Goal: Task Accomplishment & Management: Complete application form

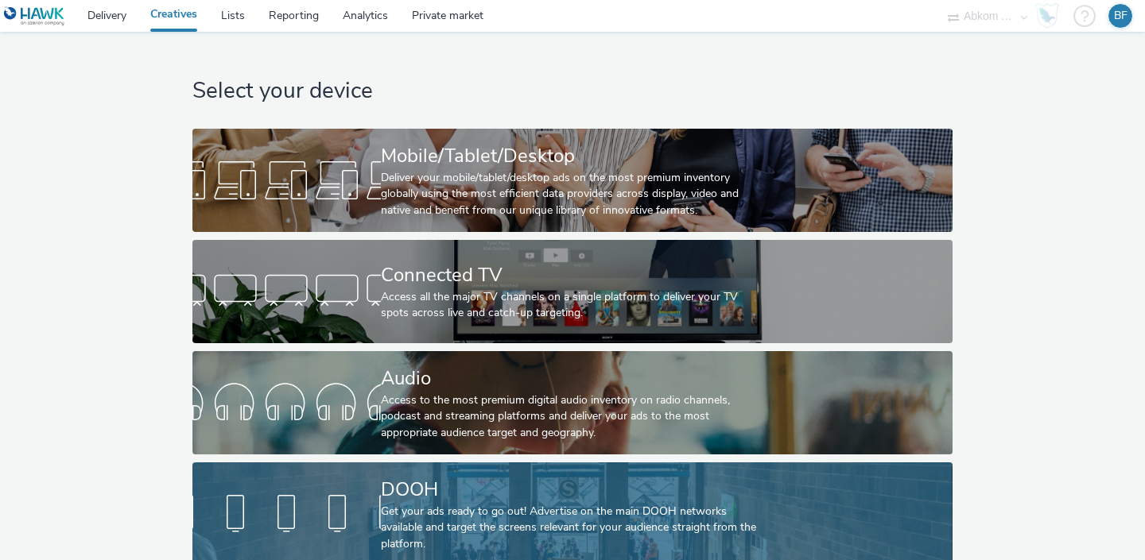
click at [370, 498] on div at bounding box center [286, 514] width 188 height 51
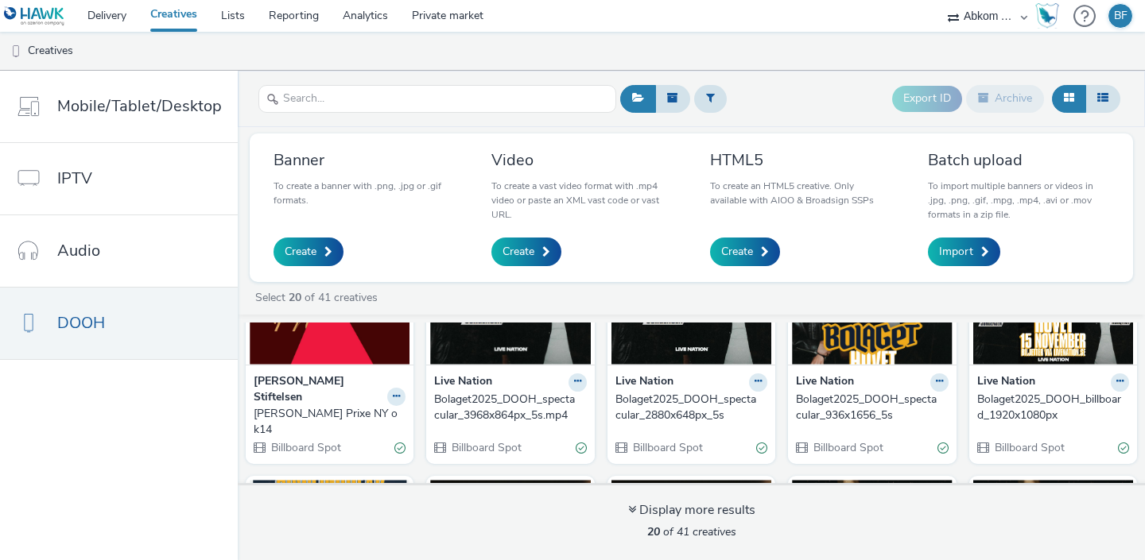
scroll to position [123, 0]
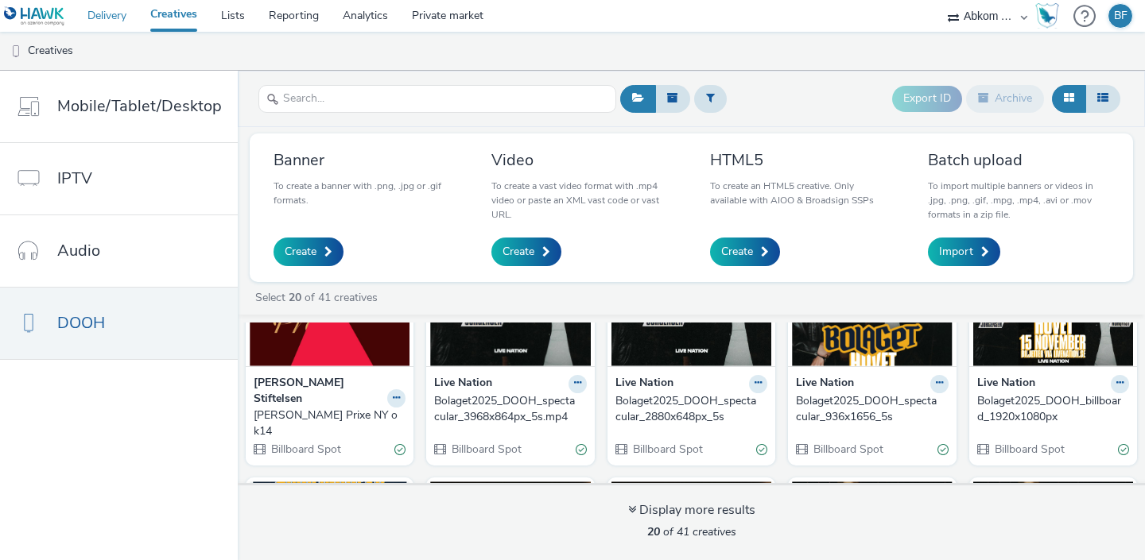
click at [107, 24] on link "Delivery" at bounding box center [107, 16] width 63 height 32
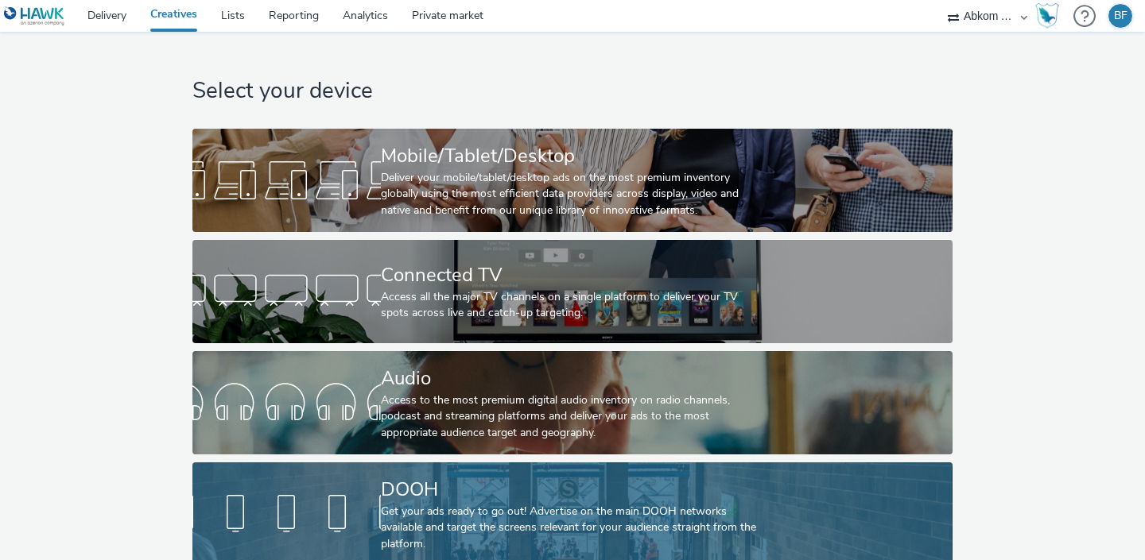
click at [396, 502] on div "DOOH" at bounding box center [569, 490] width 377 height 28
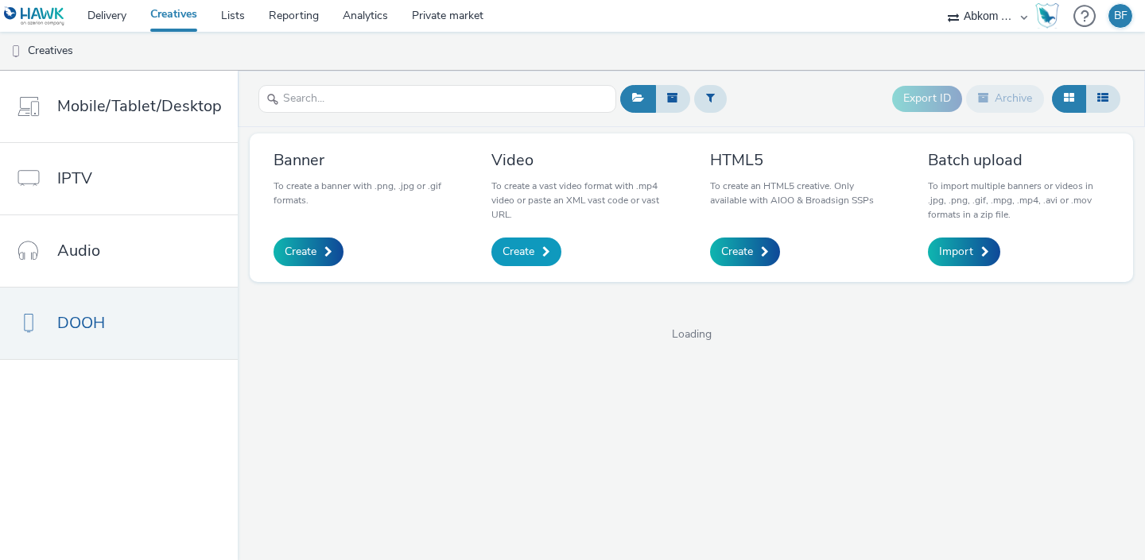
click at [517, 246] on span "Create" at bounding box center [518, 252] width 32 height 16
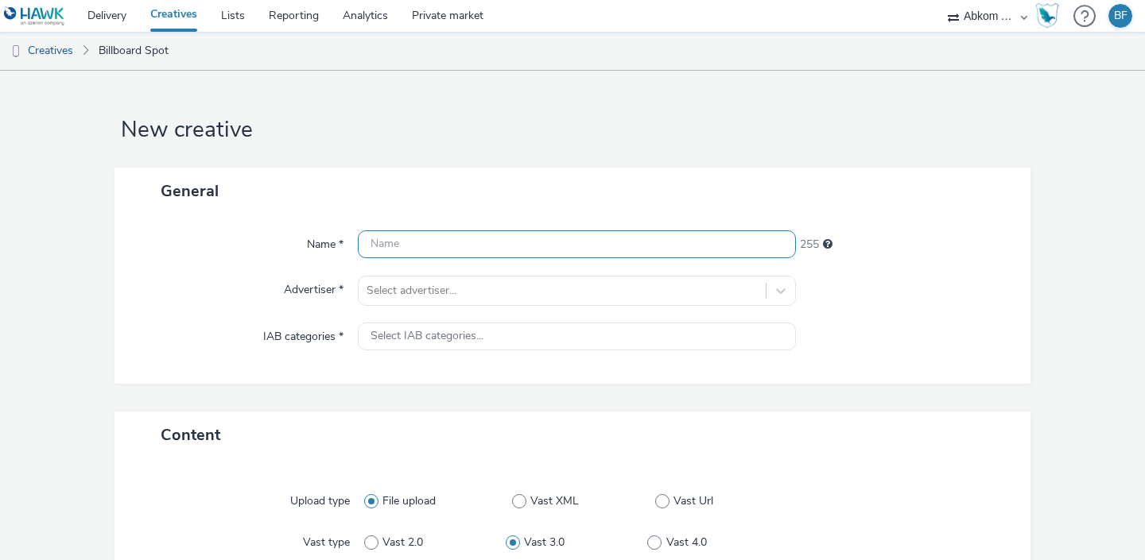
click at [416, 238] on input "text" at bounding box center [577, 245] width 438 height 28
paste input "LukeCombs2026_DOOH_Digisize_1080x1920_5s"
click at [515, 241] on input "LukeCombs2026_DOOH_Digisize_1080x1920_5s" at bounding box center [577, 245] width 438 height 28
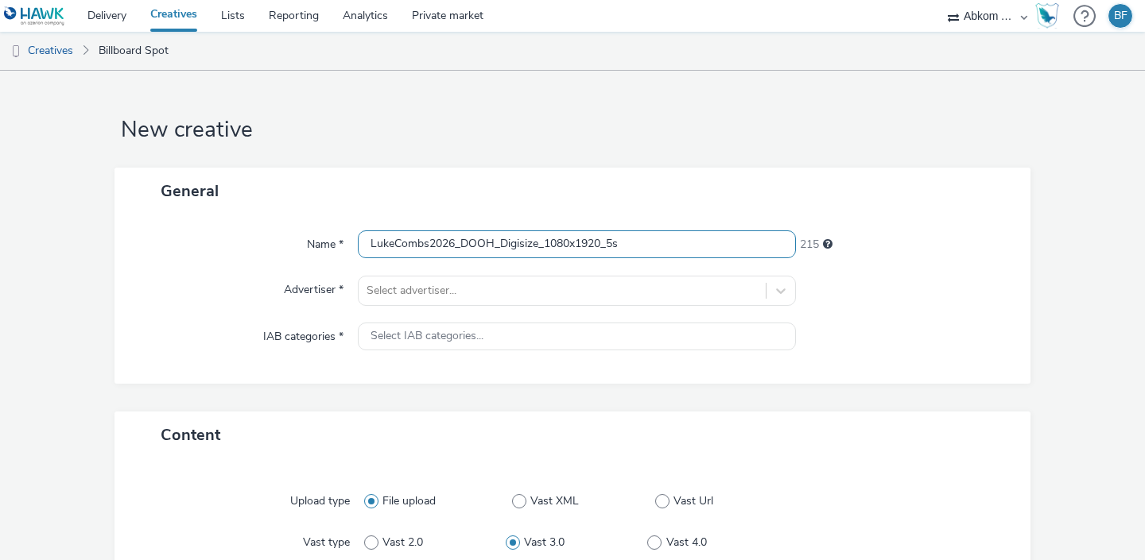
click at [515, 241] on input "LukeCombs2026_DOOH_Digisize_1080x1920_5s" at bounding box center [577, 245] width 438 height 28
click at [504, 242] on input "LukeCombs2026_DOOH_Digisize_1080x1920_5s" at bounding box center [577, 245] width 438 height 28
drag, startPoint x: 502, startPoint y: 242, endPoint x: 539, endPoint y: 239, distance: 37.4
click at [539, 239] on input "LukeCombs2026_DOOH_Digisize_1080x1920_5s" at bounding box center [577, 245] width 438 height 28
type input "LukeCombs2026_DOOH_Adshel_1080x1920_5s"
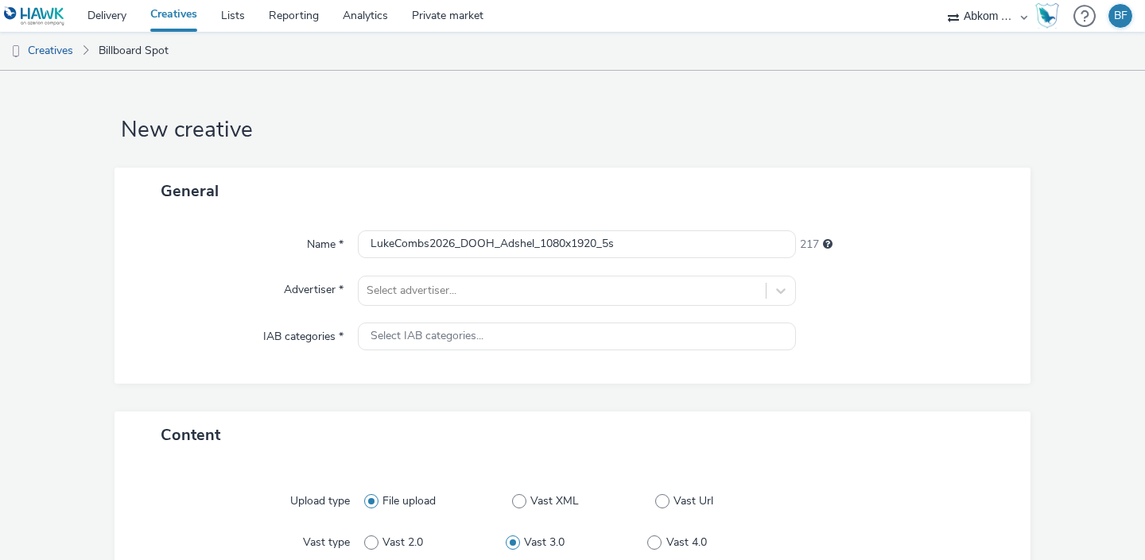
click at [954, 296] on div at bounding box center [905, 291] width 219 height 30
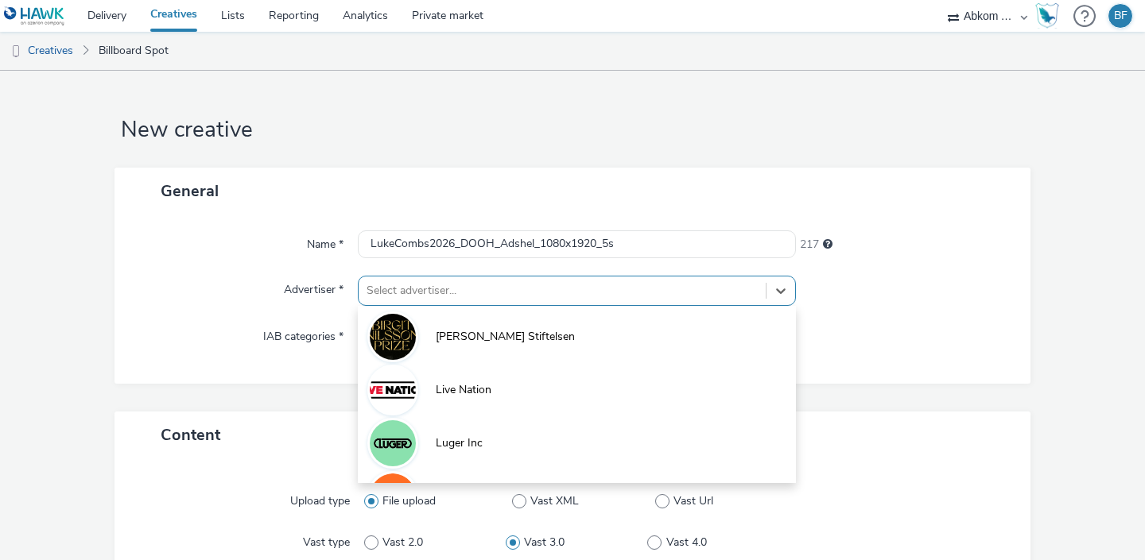
click at [587, 295] on div "option Birgit Nilsson Stiftelsen focused, 1 of 4. 4 results available. Use Up a…" at bounding box center [577, 291] width 438 height 30
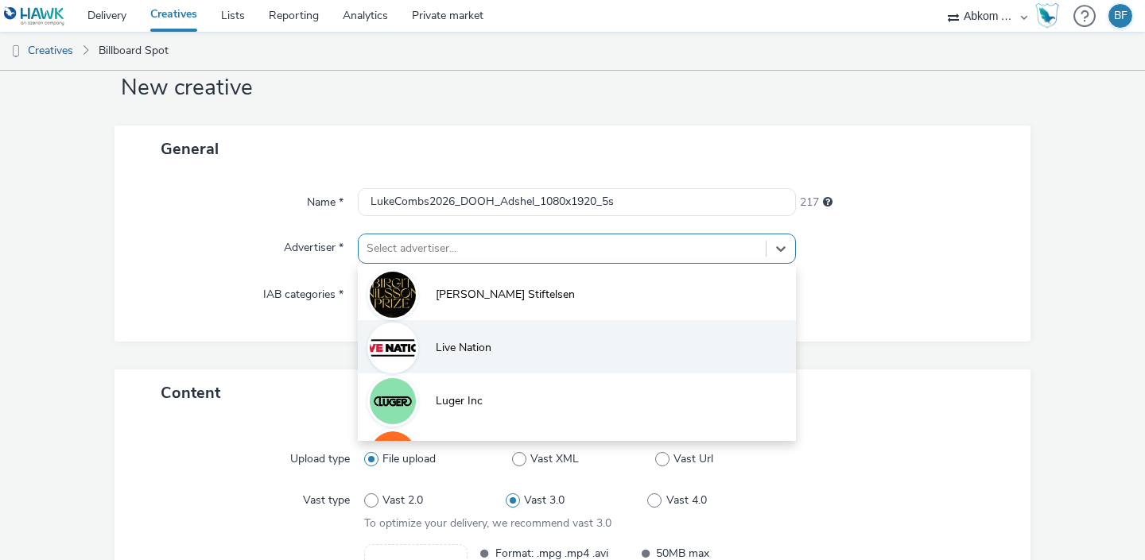
click at [552, 341] on li "Live Nation" at bounding box center [577, 346] width 438 height 53
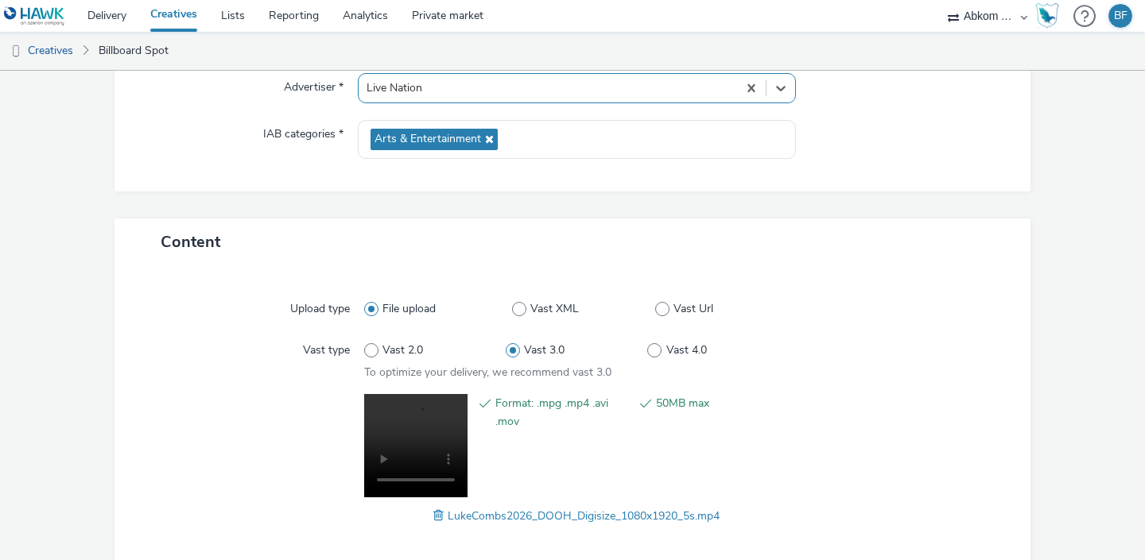
scroll to position [277, 0]
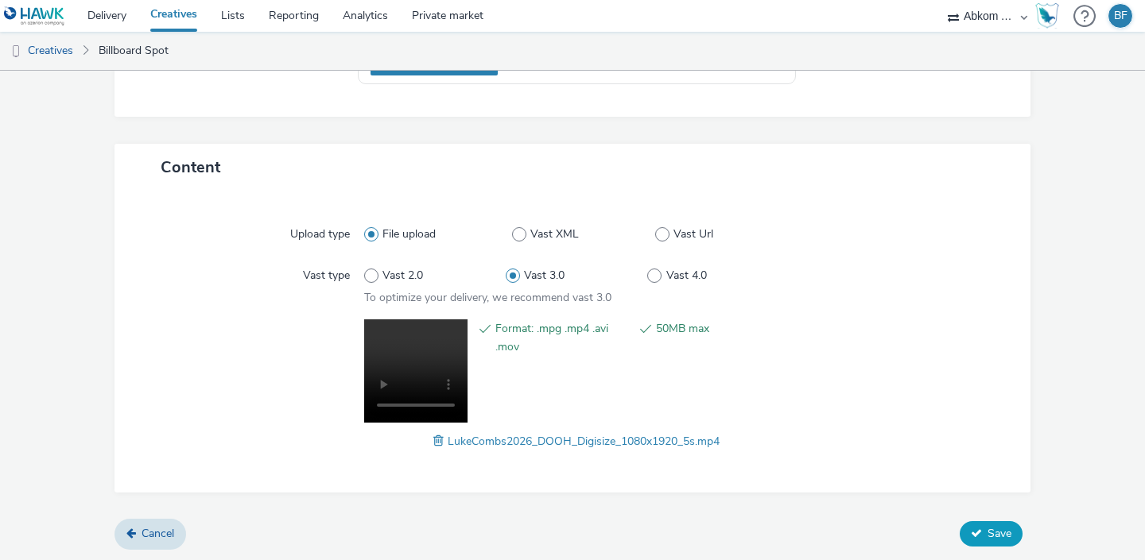
click at [992, 529] on span "Save" at bounding box center [999, 533] width 24 height 15
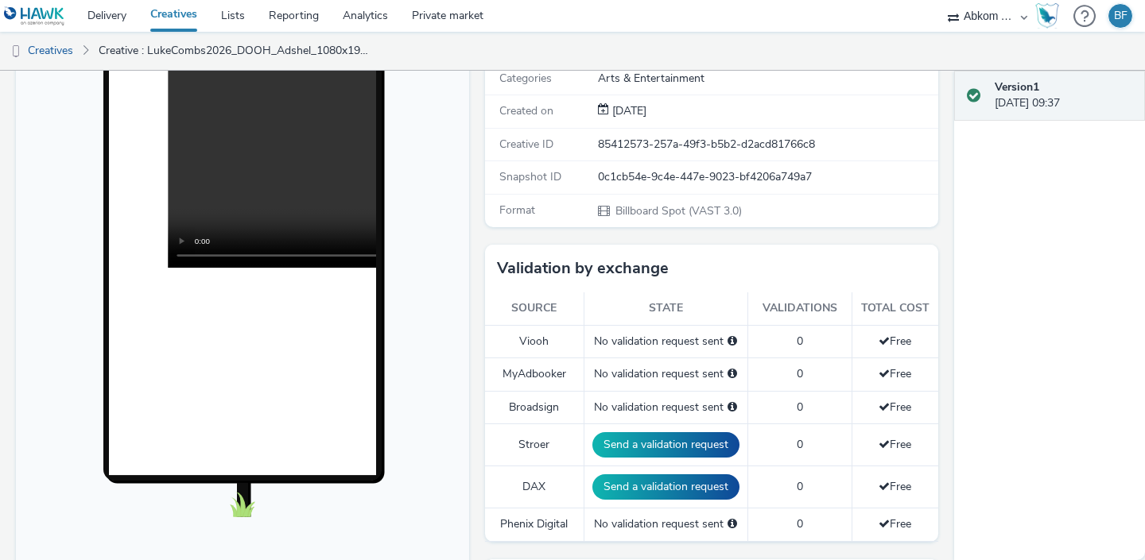
scroll to position [498, 0]
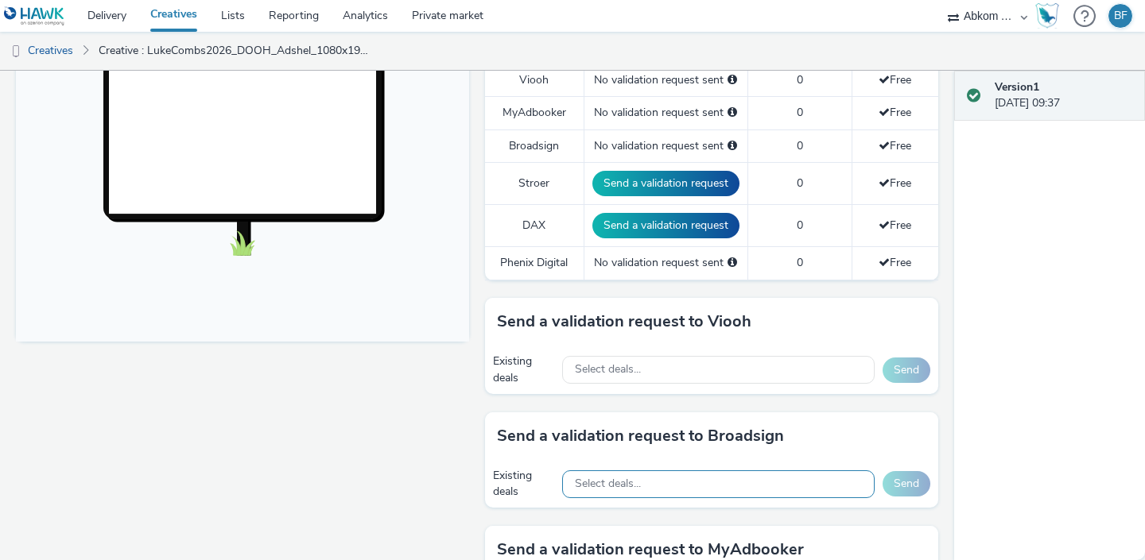
click at [678, 478] on div "Select deals..." at bounding box center [718, 485] width 312 height 28
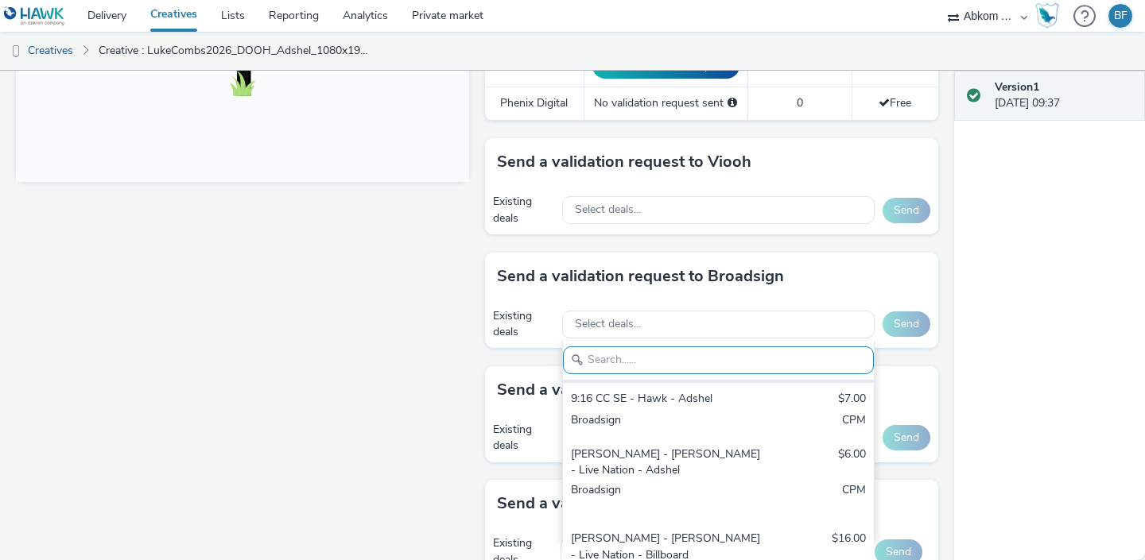
scroll to position [112, 0]
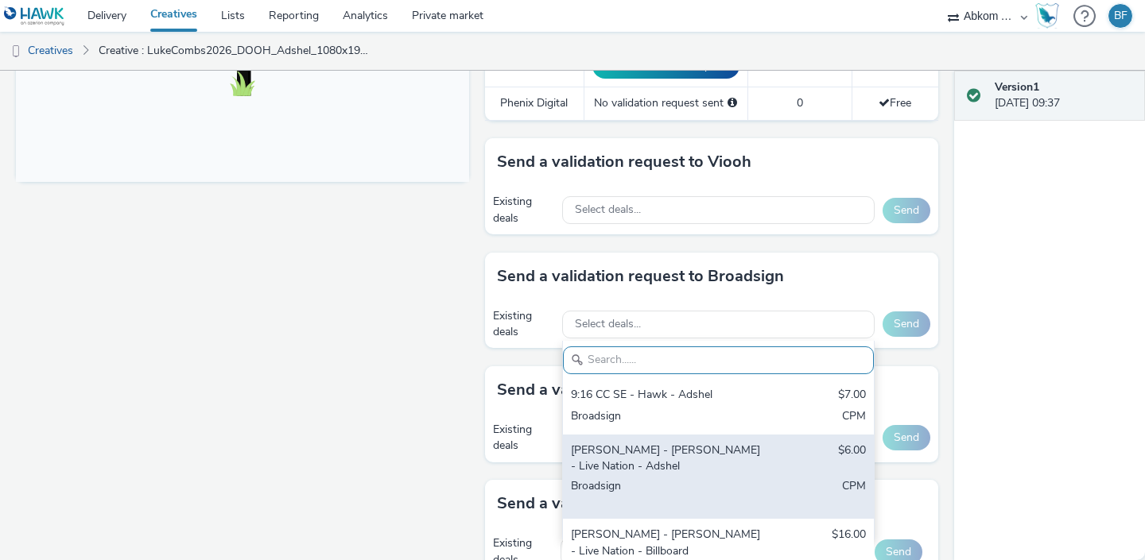
click at [752, 455] on div "Bauer SE - Hawk - Live Nation - Adshel" at bounding box center [668, 459] width 194 height 33
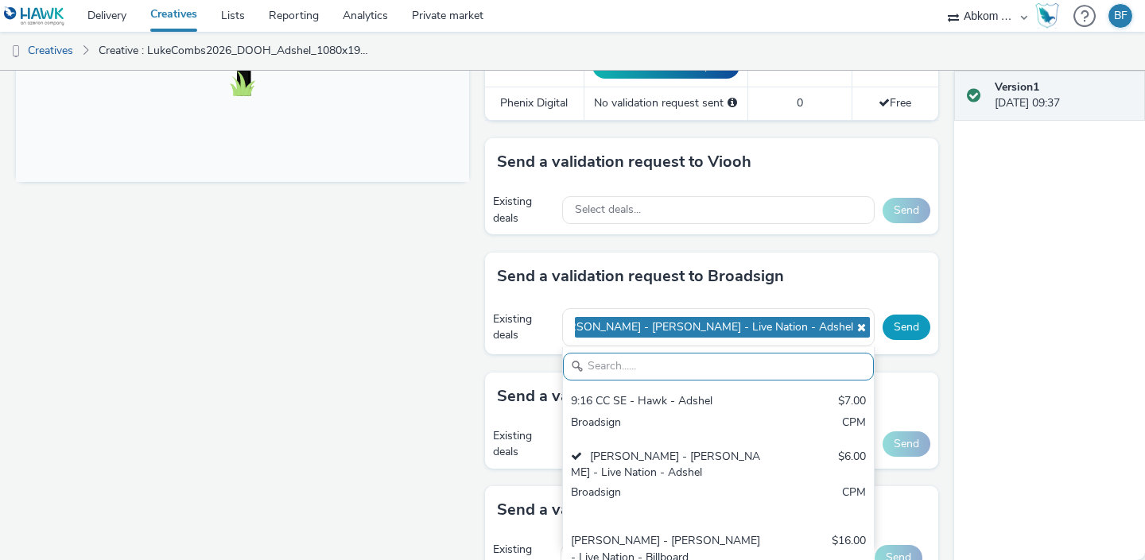
click at [916, 333] on button "Send" at bounding box center [906, 327] width 48 height 25
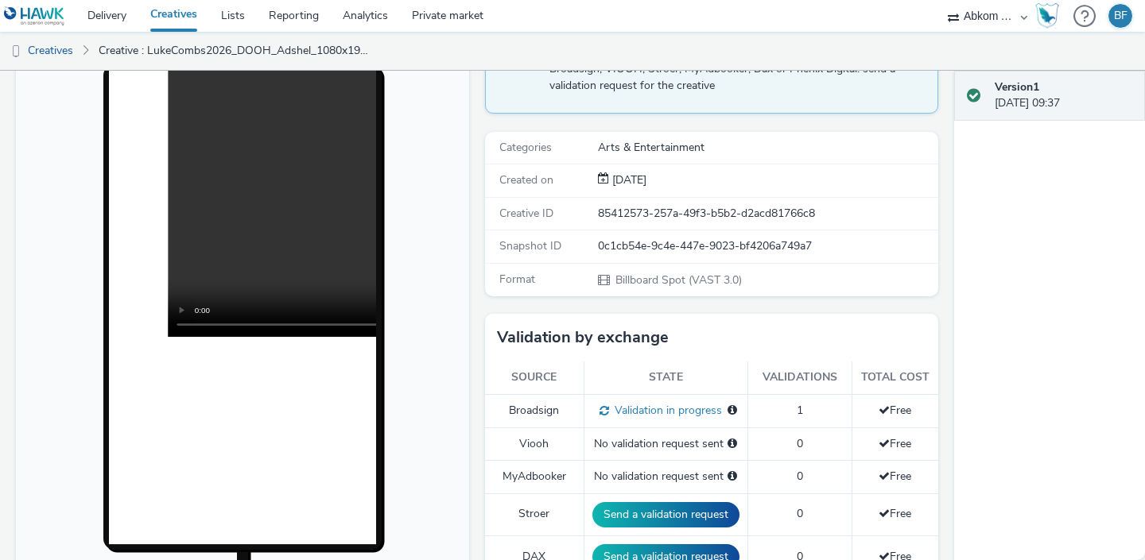
scroll to position [0, 0]
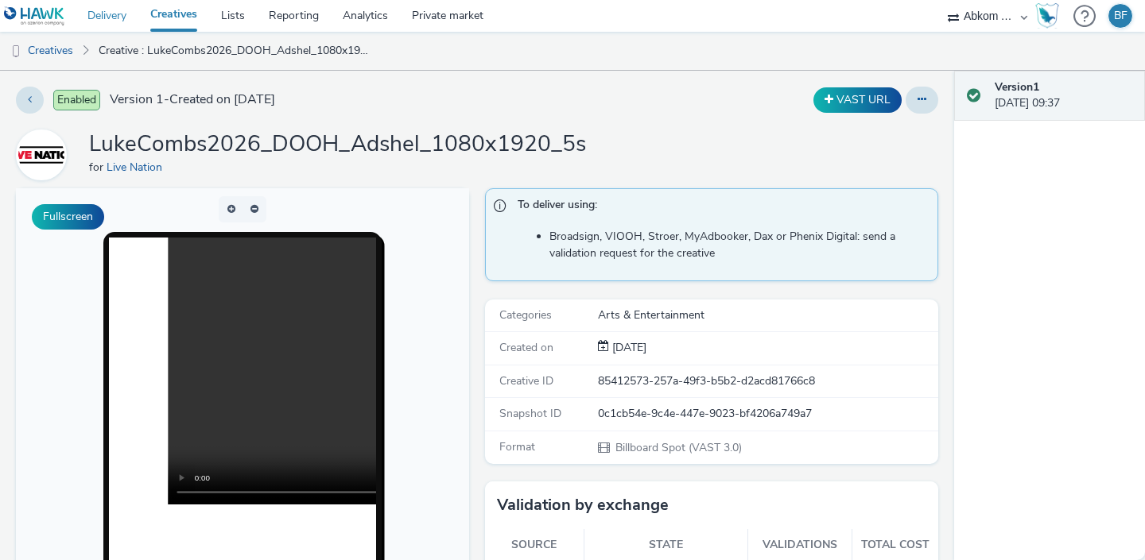
click at [99, 14] on link "Delivery" at bounding box center [107, 16] width 63 height 32
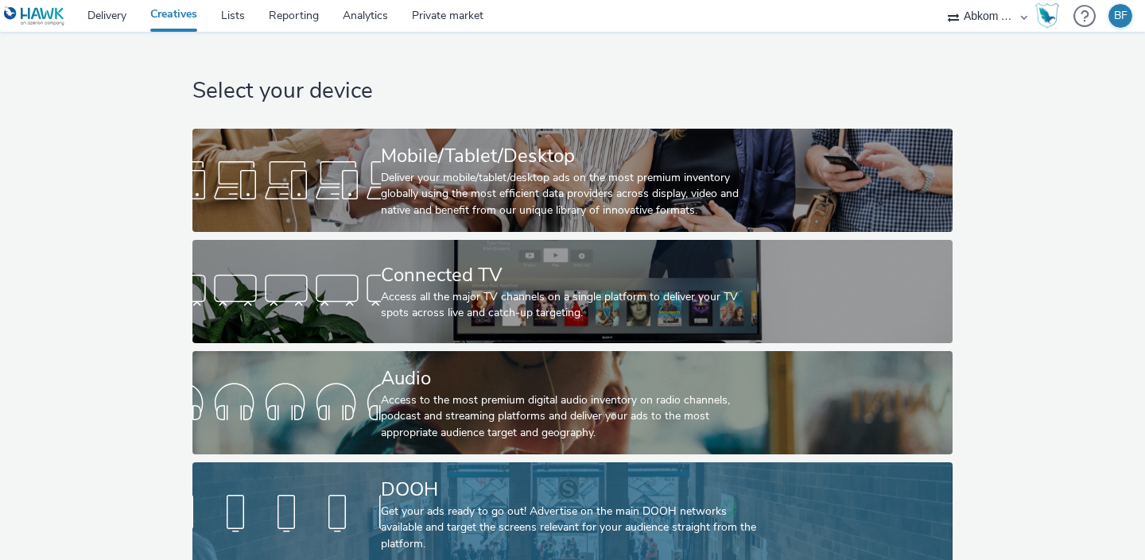
click at [378, 501] on div at bounding box center [286, 514] width 188 height 51
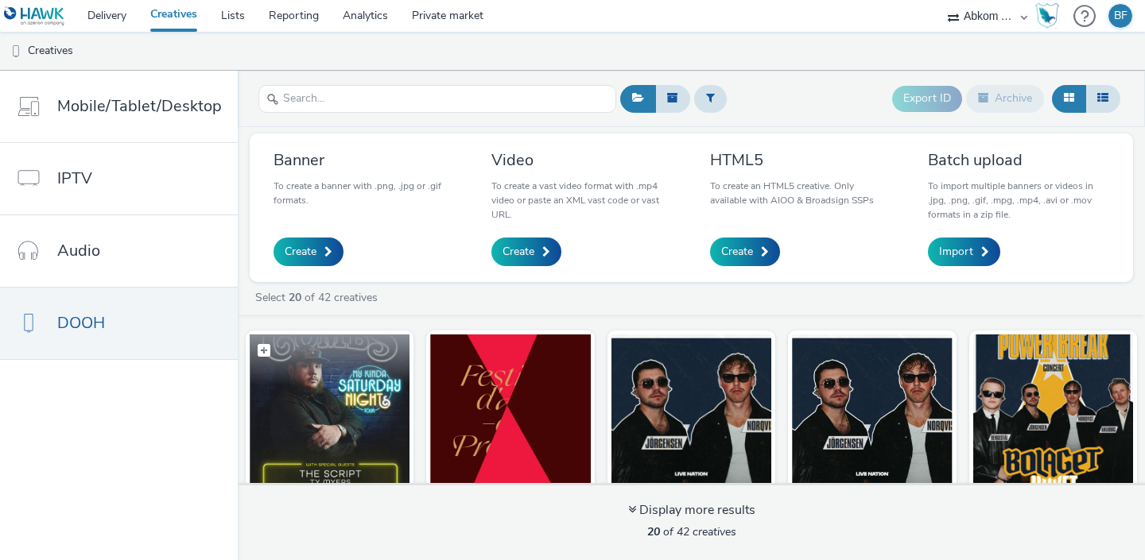
click at [372, 399] on img at bounding box center [330, 412] width 160 height 155
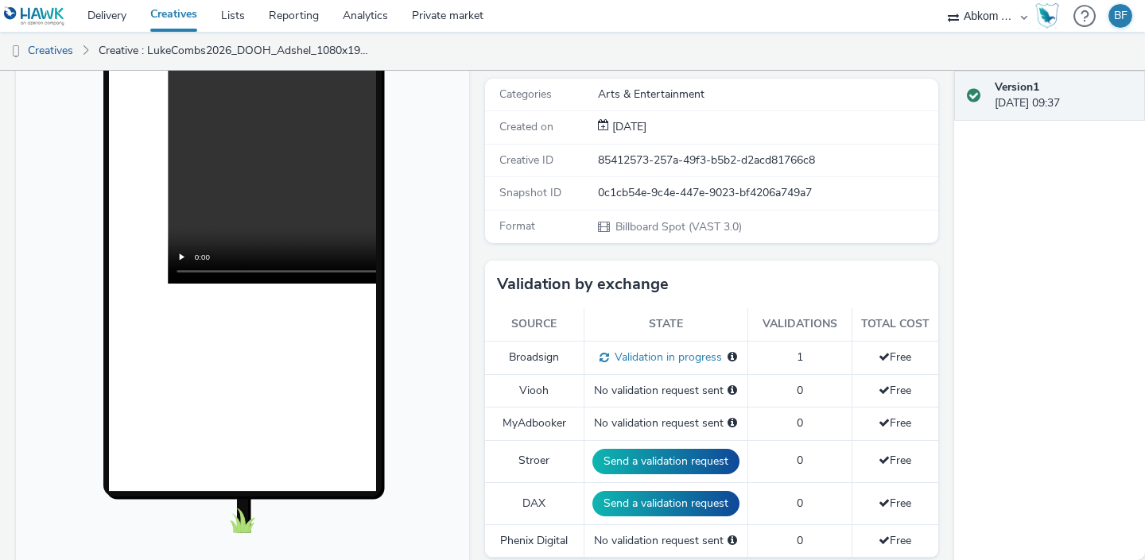
scroll to position [200, 0]
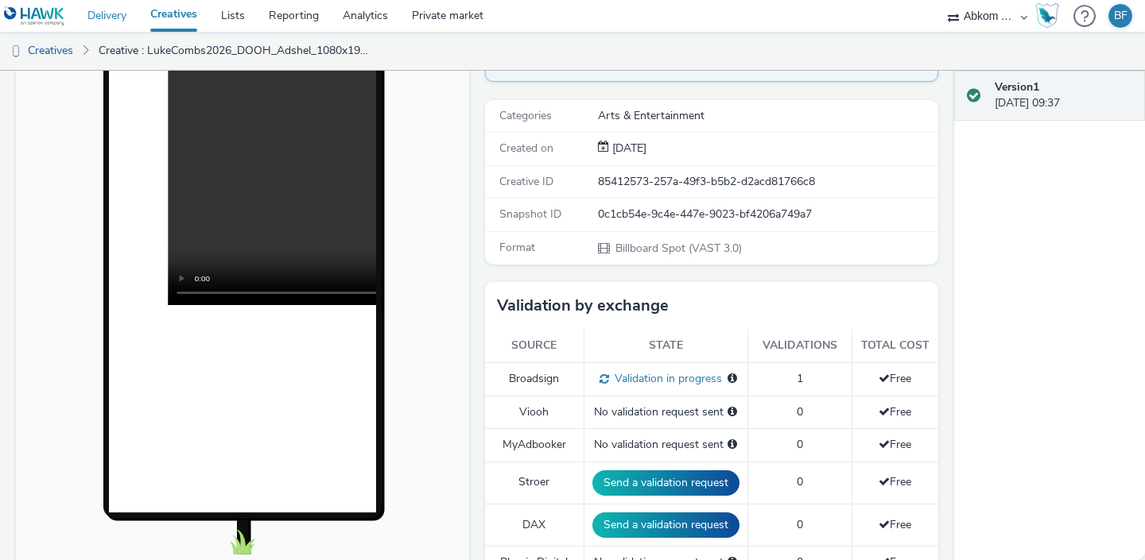
click at [122, 10] on link "Delivery" at bounding box center [107, 16] width 63 height 32
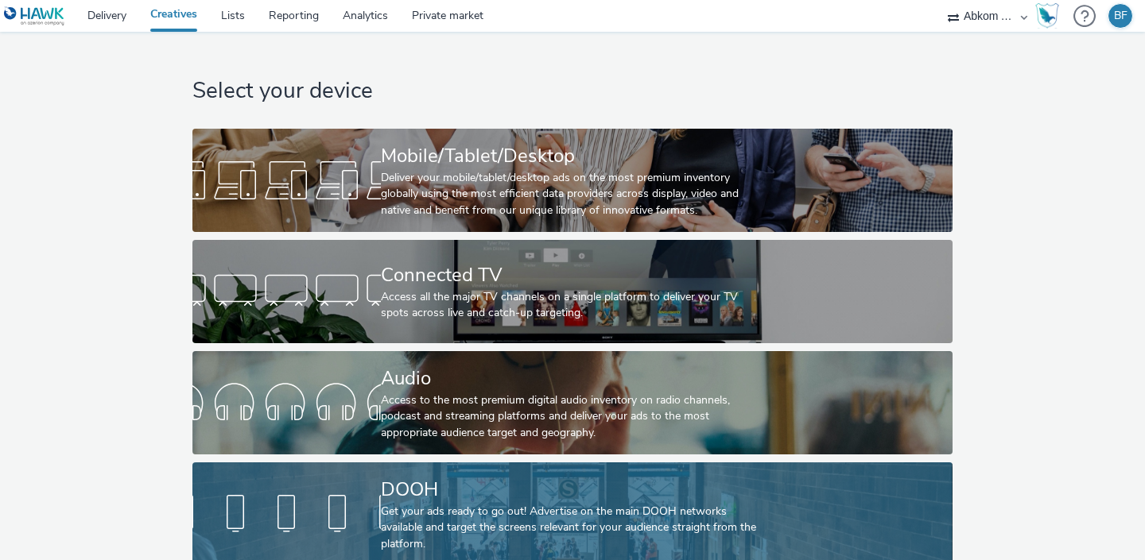
click at [380, 491] on div at bounding box center [286, 514] width 188 height 51
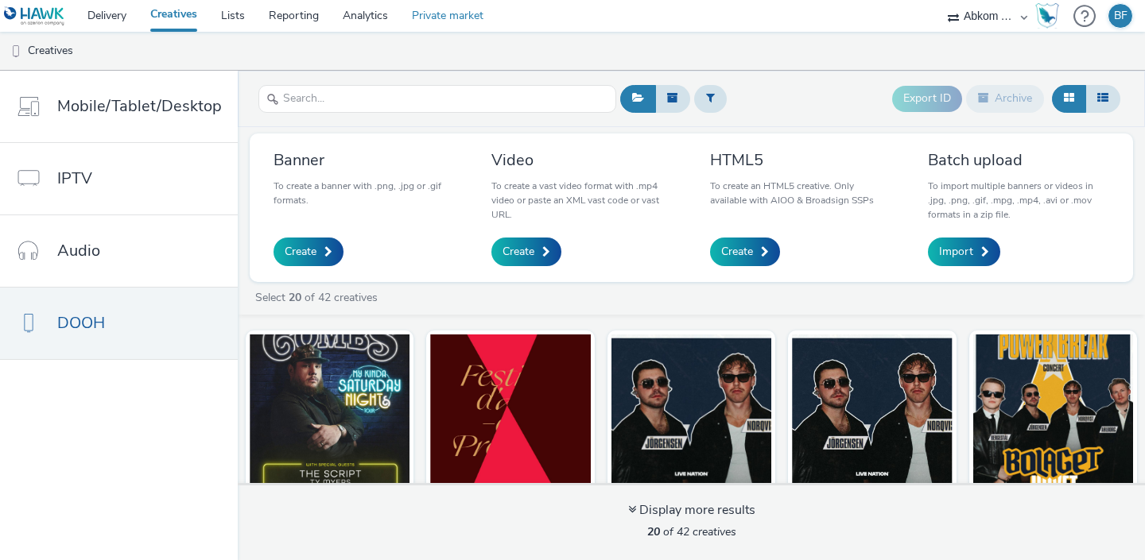
click at [428, 16] on link "Private market" at bounding box center [447, 16] width 95 height 32
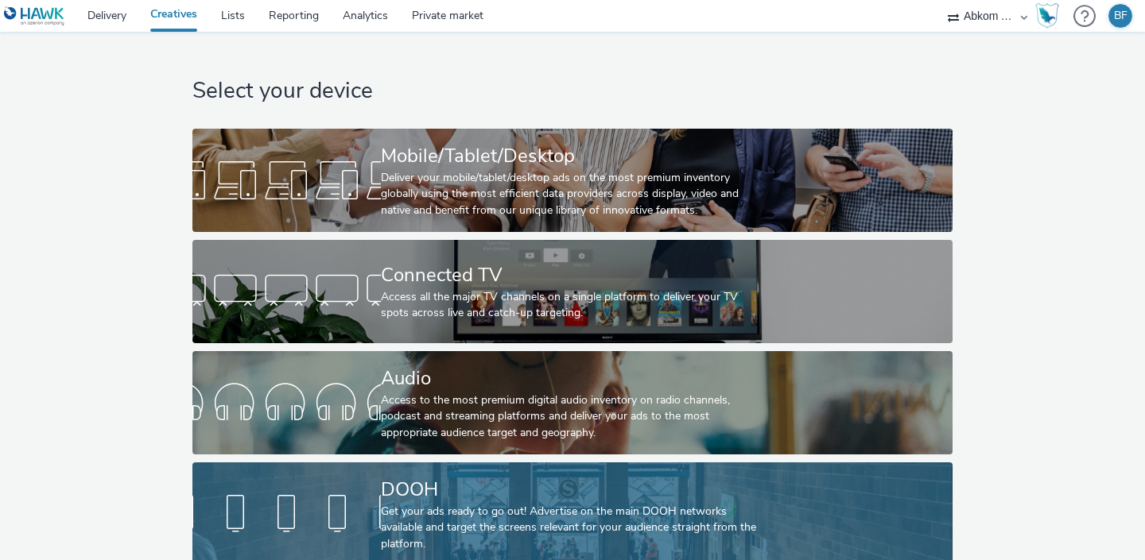
click at [337, 512] on div at bounding box center [286, 514] width 188 height 51
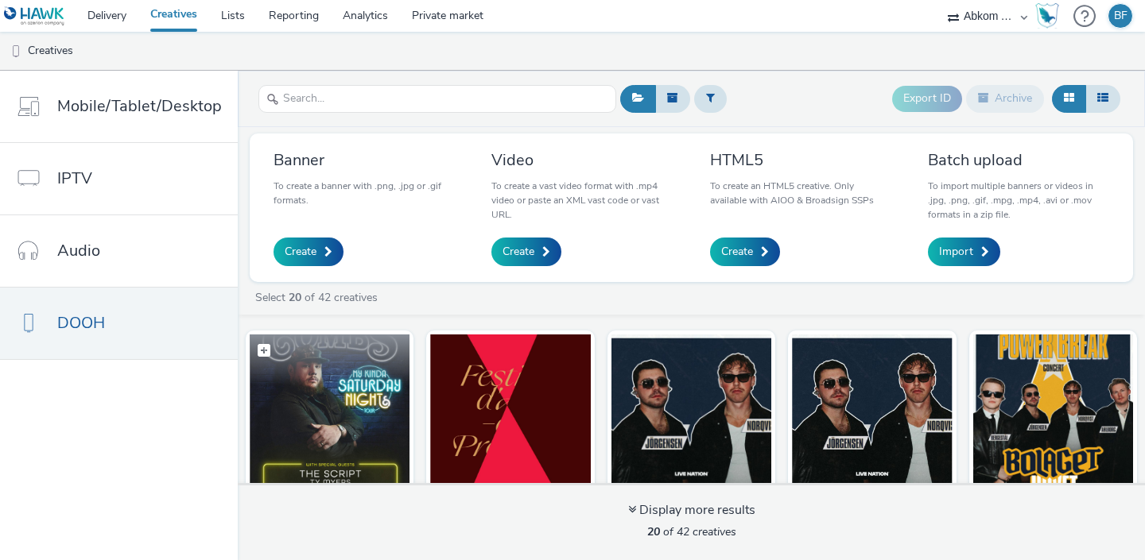
click at [345, 376] on figcaption at bounding box center [330, 360] width 160 height 51
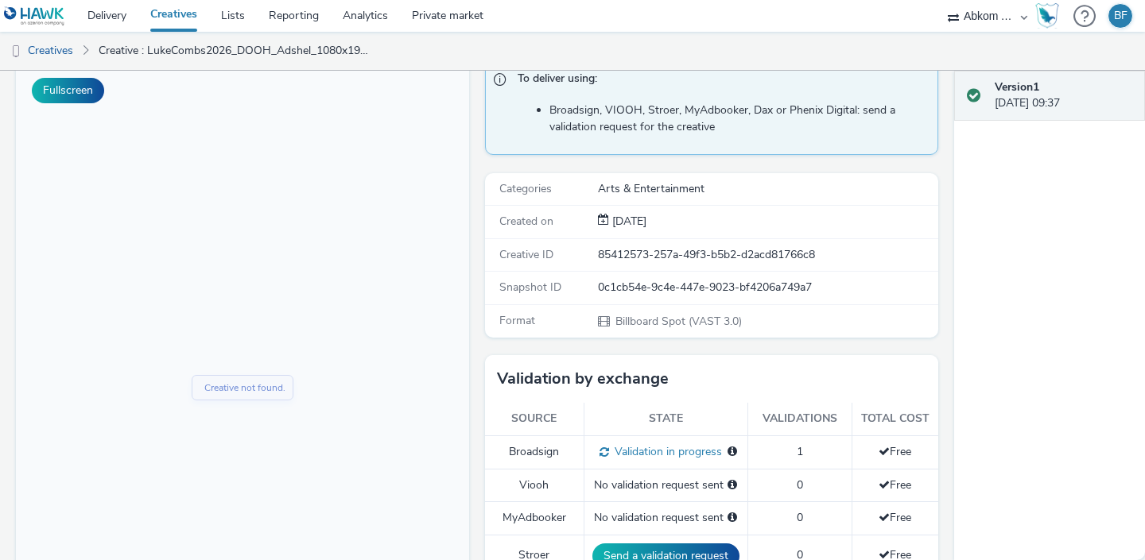
scroll to position [129, 0]
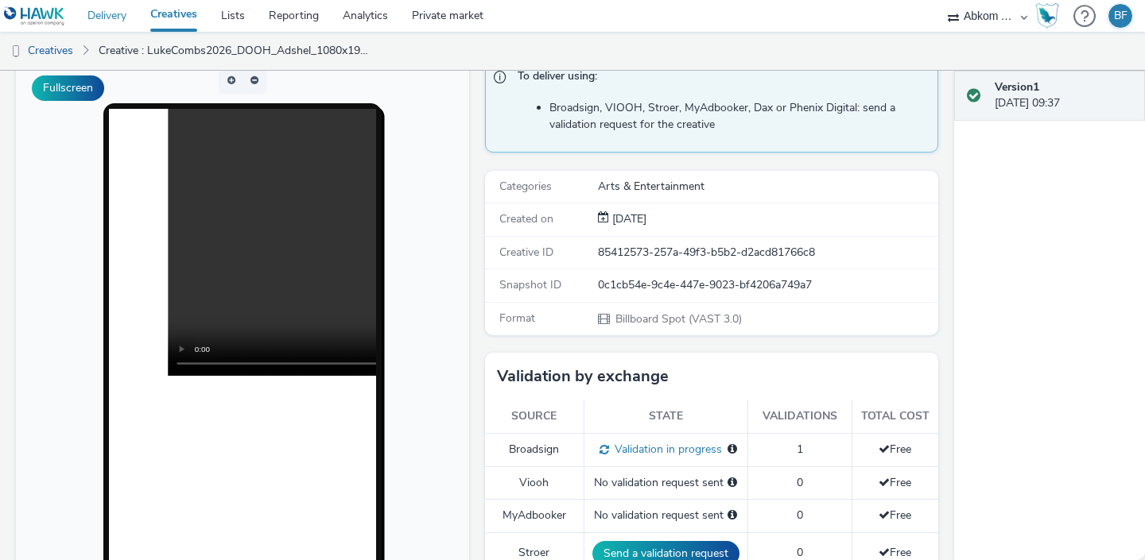
click at [116, 20] on link "Delivery" at bounding box center [107, 16] width 63 height 32
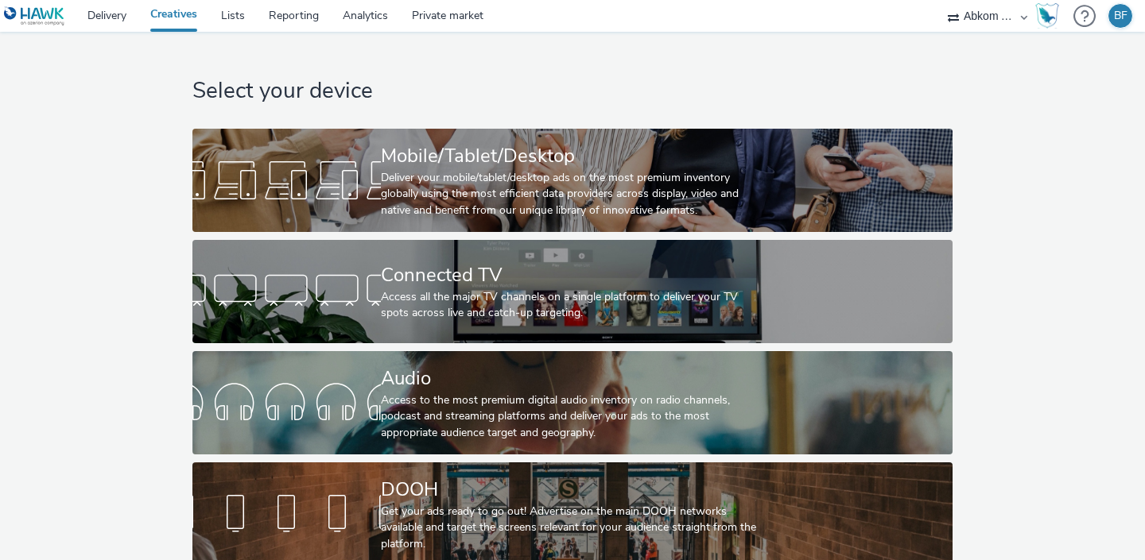
scroll to position [14, 0]
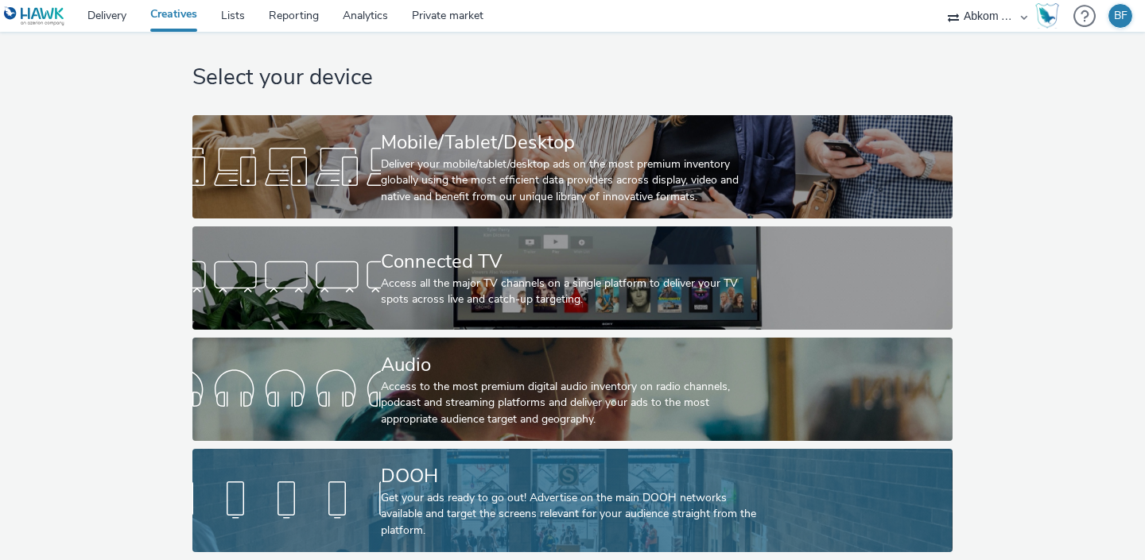
click at [326, 520] on div at bounding box center [286, 500] width 188 height 51
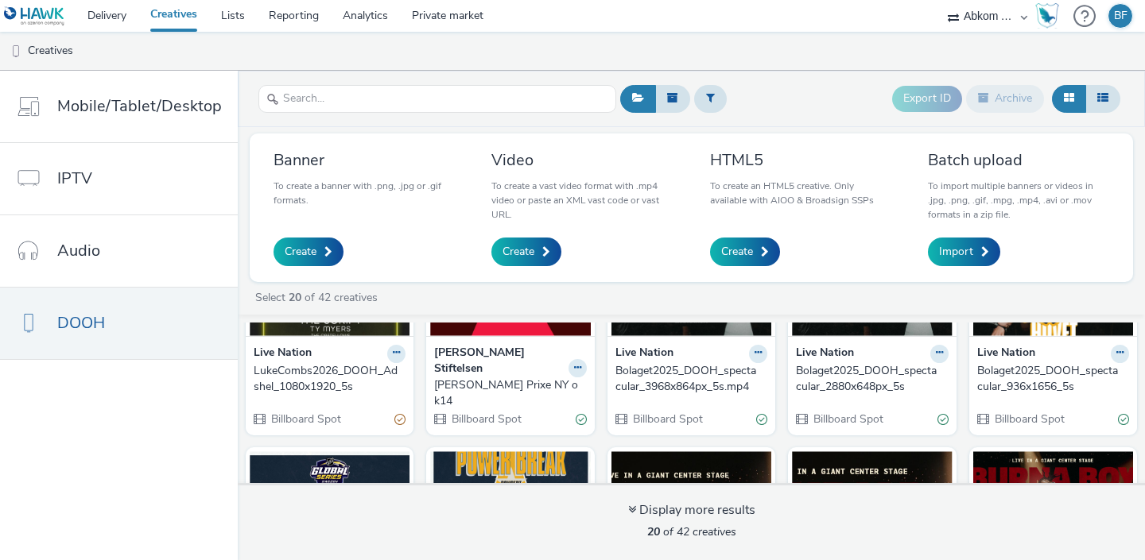
scroll to position [177, 0]
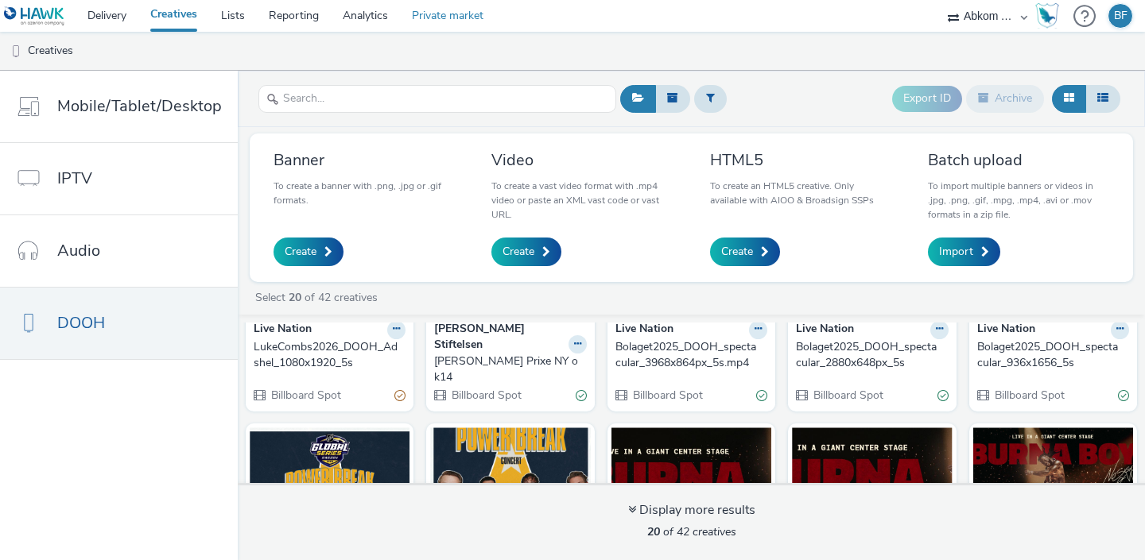
click at [455, 19] on link "Private market" at bounding box center [447, 16] width 95 height 32
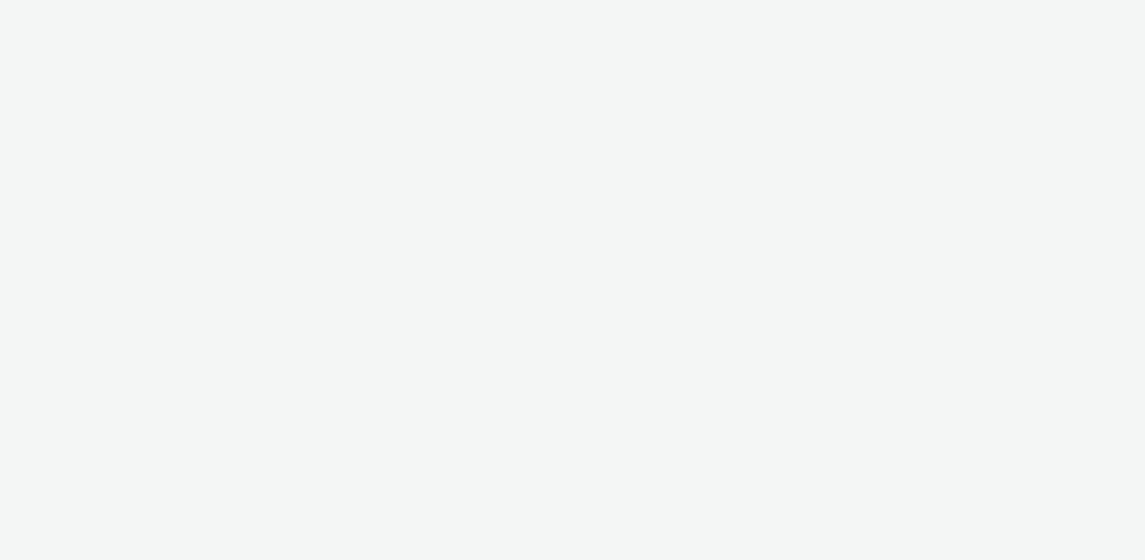
select select "ac009755-aa48-4799-8050-7a339a378eb8"
select select "71807724-10f7-4e4c-8b0a-169380968deb"
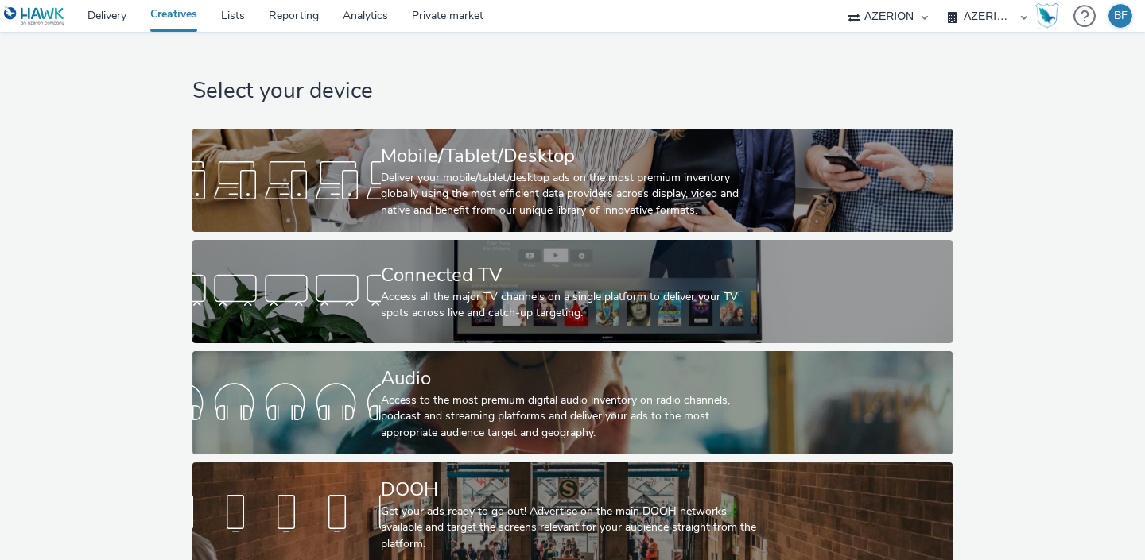
click at [883, 13] on select "Abkom AB Ad-on Media Nordic AZERION Bright Media Agency AB Exsitec OpusEtt Prog…" at bounding box center [887, 16] width 95 height 32
select select "840919cc-bdd5-4abe-962c-ccbb5131cb3a"
click at [936, 0] on select "Abkom AB Ad-on Media Nordic AZERION Bright Media Agency AB Exsitec OpusEtt Prog…" at bounding box center [887, 16] width 95 height 32
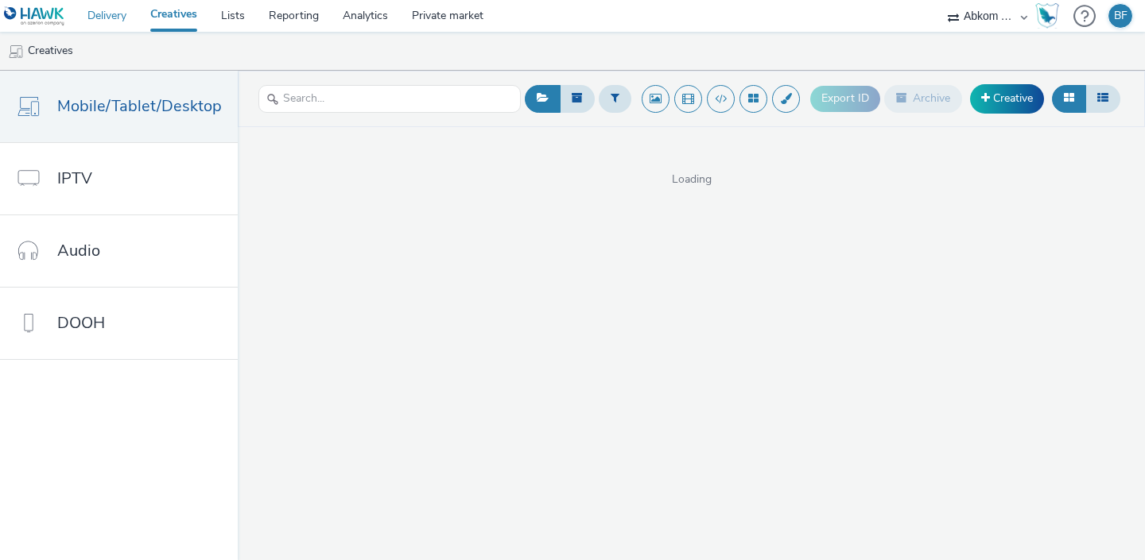
click at [118, 14] on link "Delivery" at bounding box center [107, 16] width 63 height 32
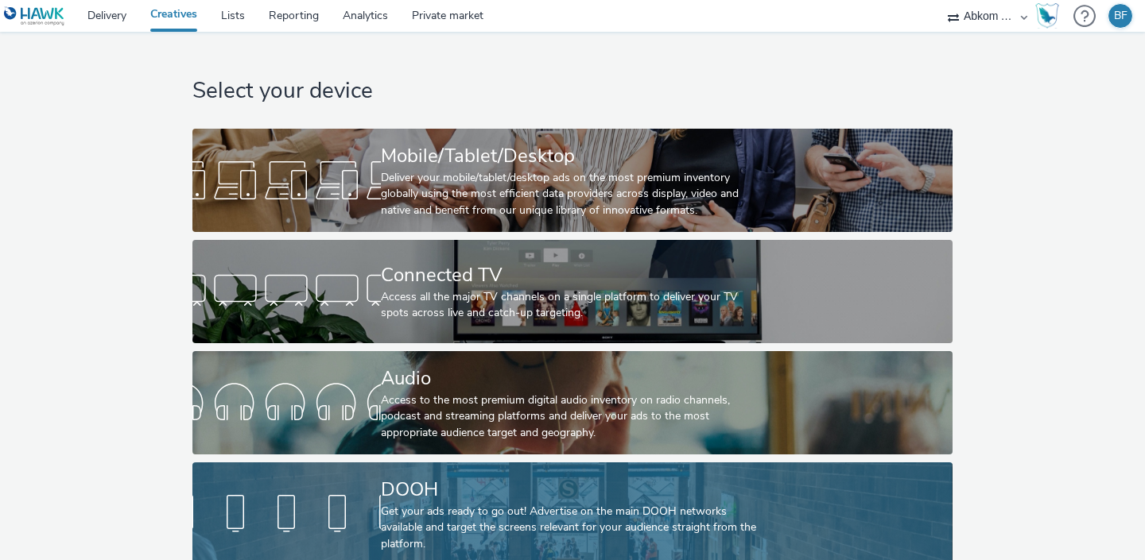
click at [331, 465] on link "DOOH Get your ads ready to go out! Advertise on the main DOOH networks availabl…" at bounding box center [571, 514] width 759 height 103
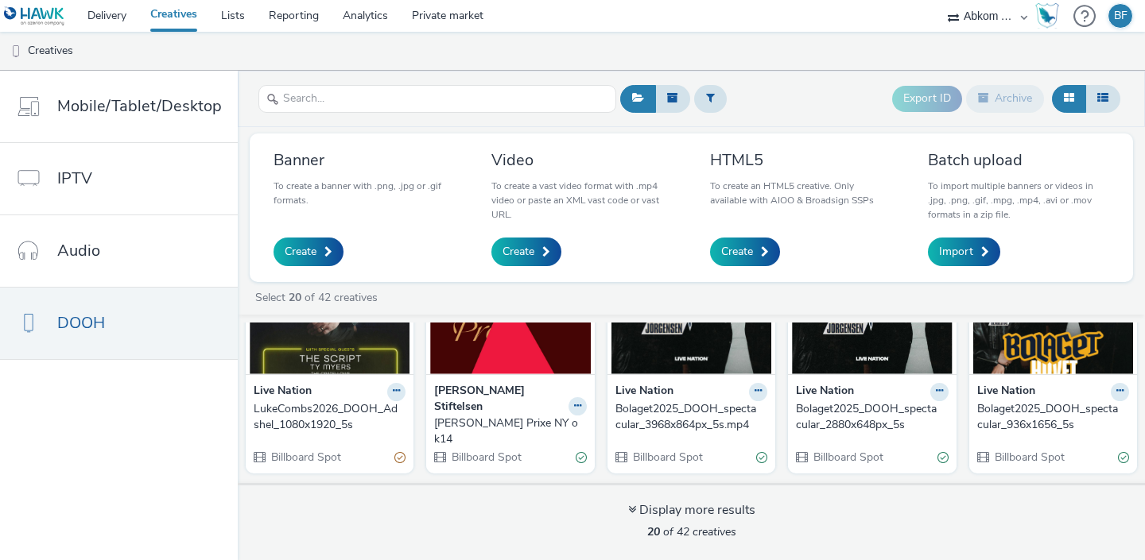
scroll to position [114, 0]
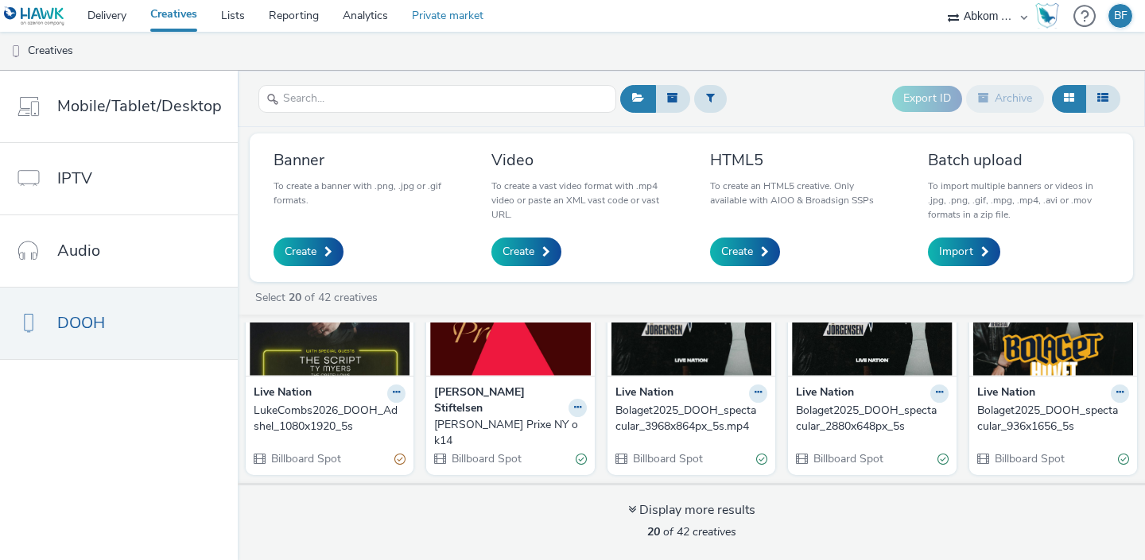
click at [463, 25] on link "Private market" at bounding box center [447, 16] width 95 height 32
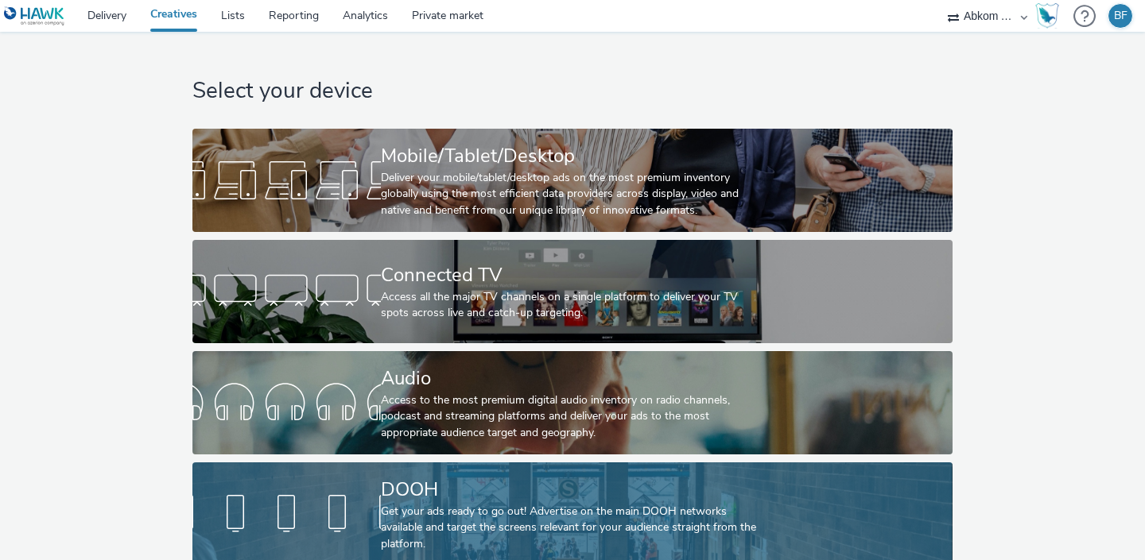
click at [281, 503] on div at bounding box center [286, 514] width 188 height 51
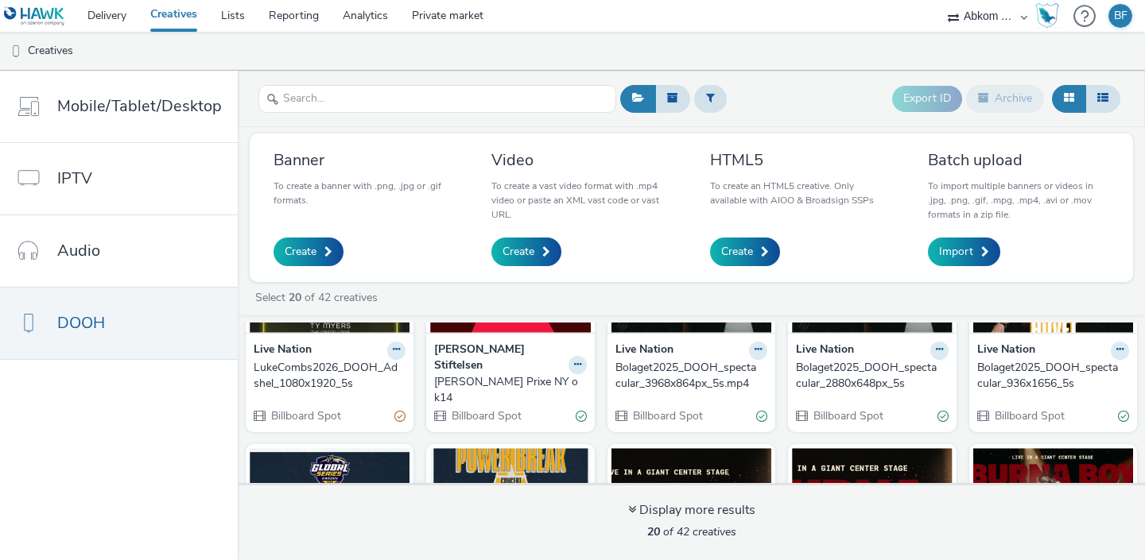
scroll to position [168, 0]
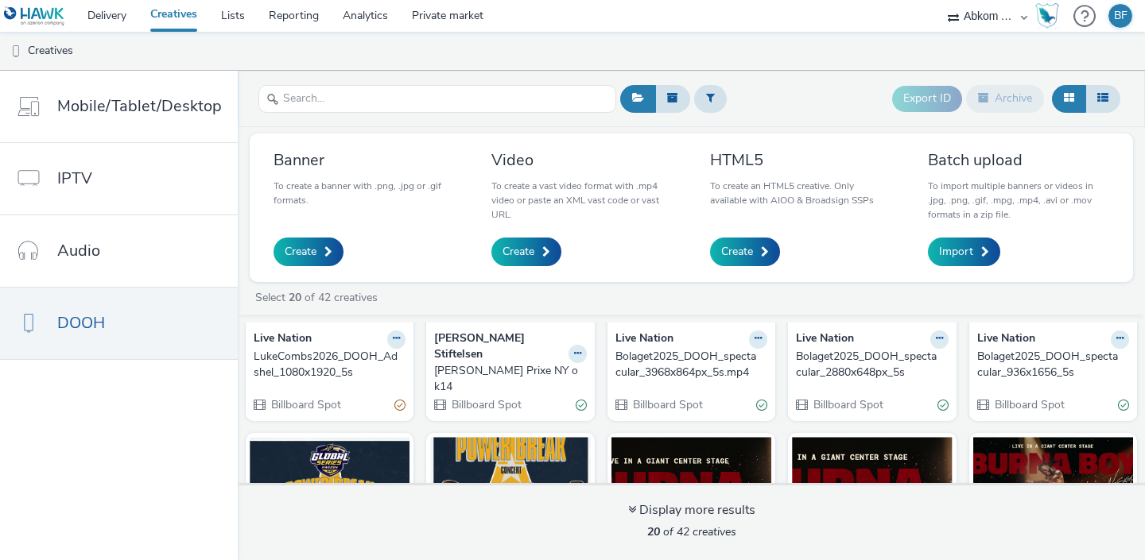
click at [517, 58] on ul "Creatives" at bounding box center [572, 51] width 1145 height 38
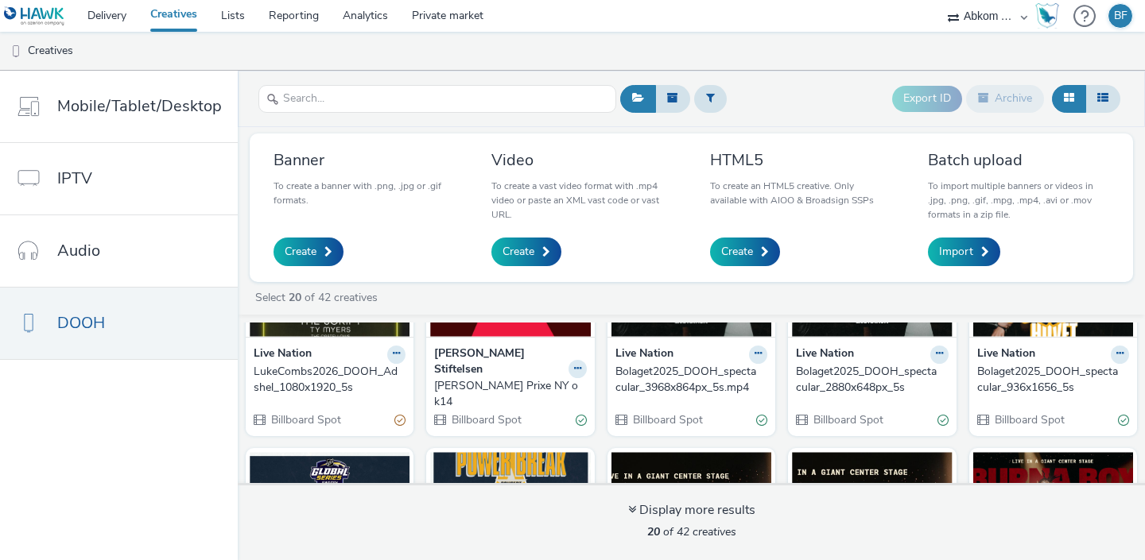
scroll to position [150, 0]
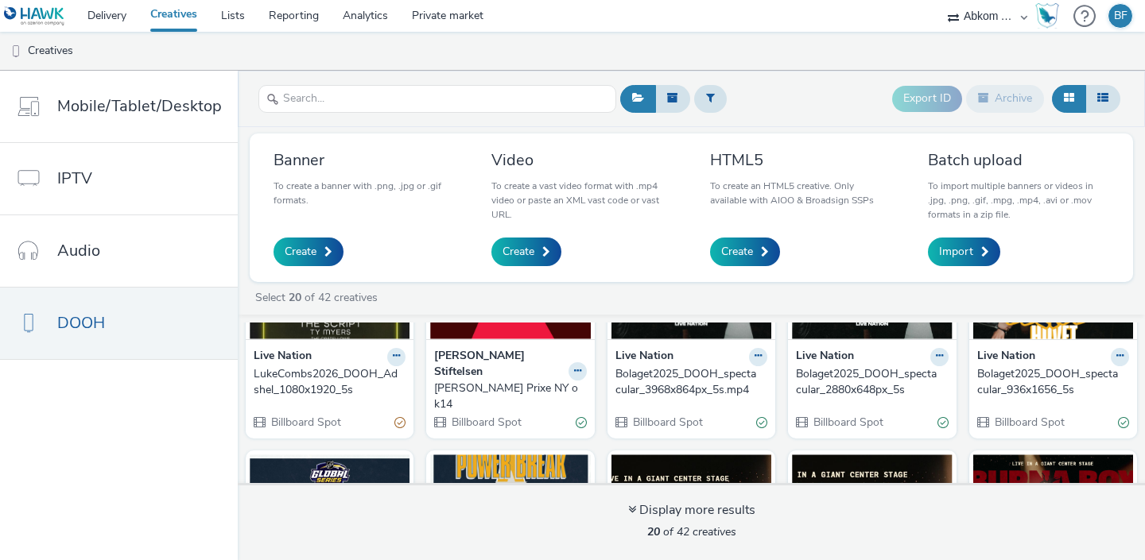
click at [337, 338] on img at bounding box center [330, 261] width 160 height 155
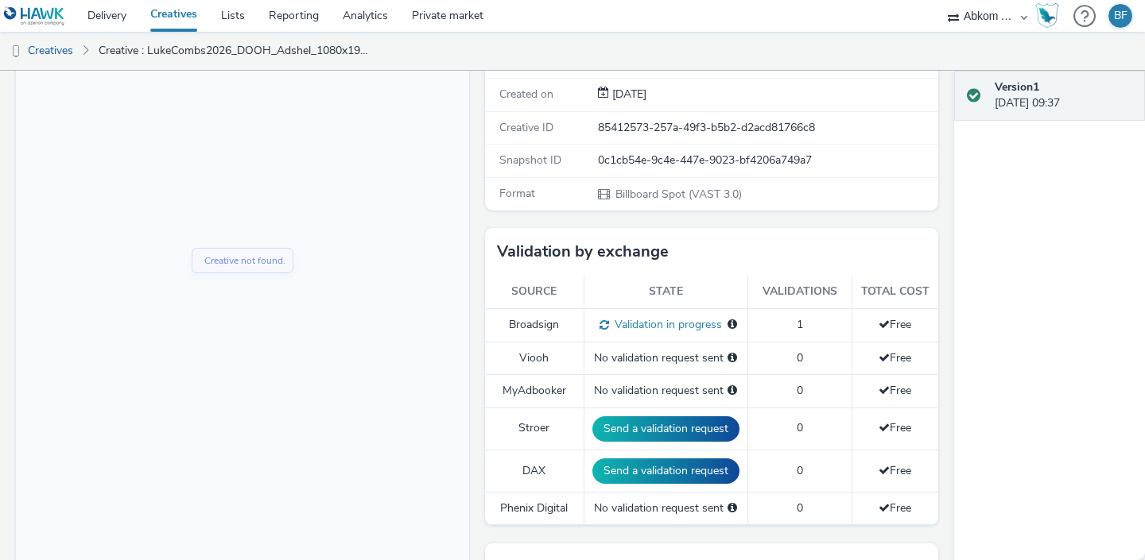
scroll to position [268, 0]
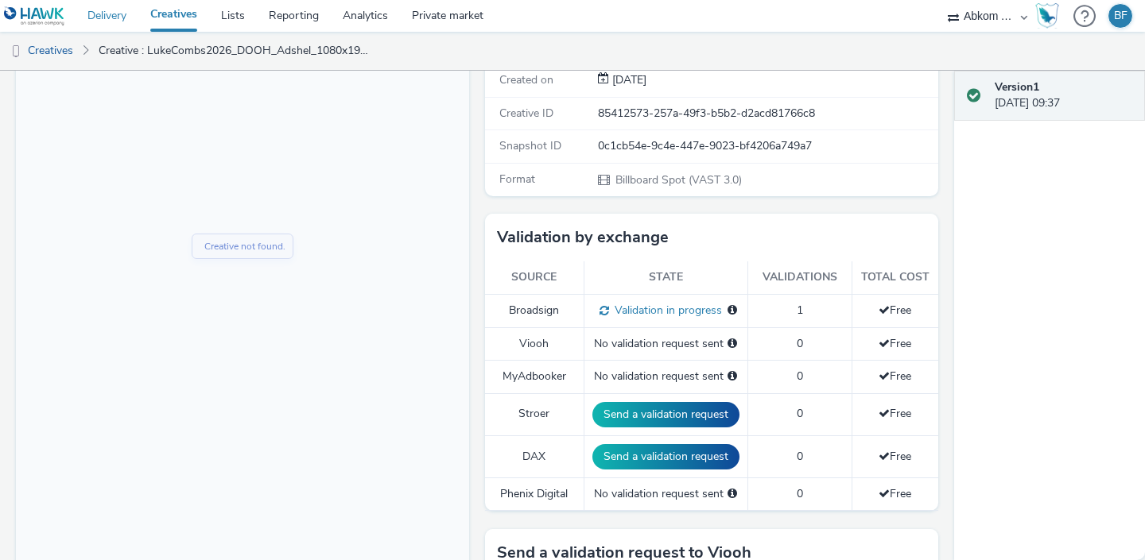
click at [105, 12] on link "Delivery" at bounding box center [107, 16] width 63 height 32
